Goal: Navigation & Orientation: Find specific page/section

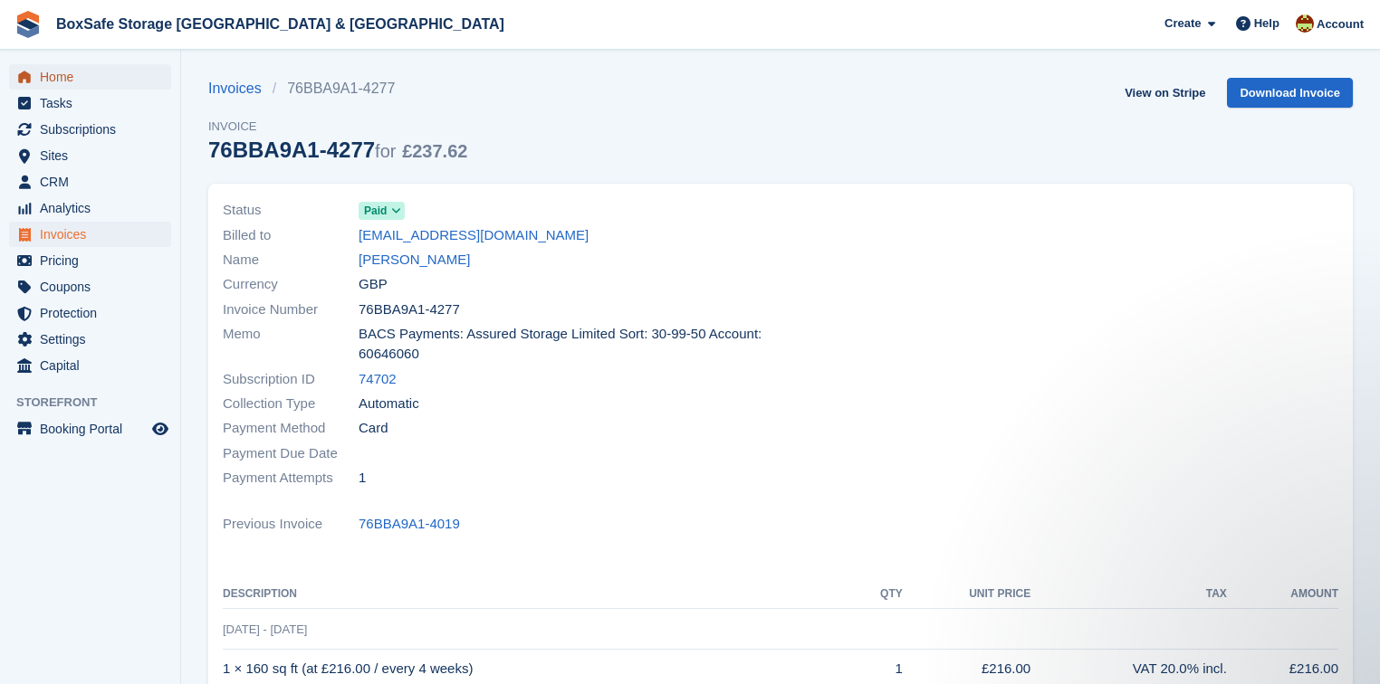
drag, startPoint x: 76, startPoint y: 77, endPoint x: 94, endPoint y: 80, distance: 18.3
click at [76, 77] on span "Home" at bounding box center [94, 76] width 109 height 25
